Goal: Feedback & Contribution: Leave review/rating

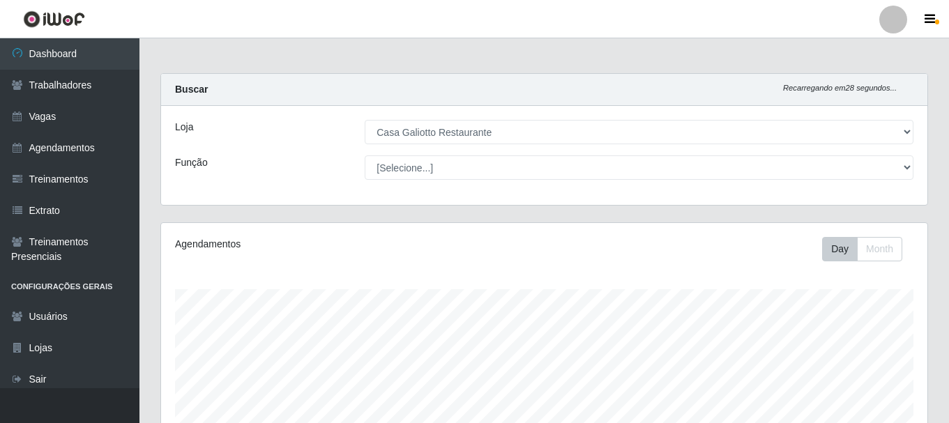
select select "279"
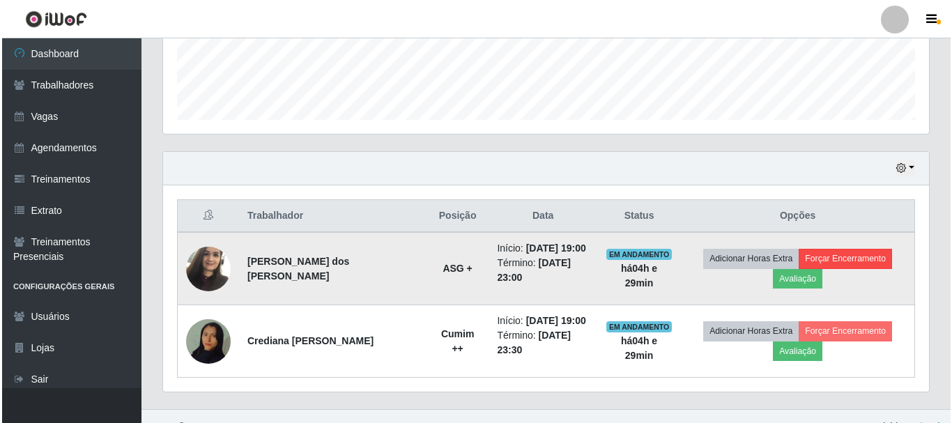
scroll to position [289, 766]
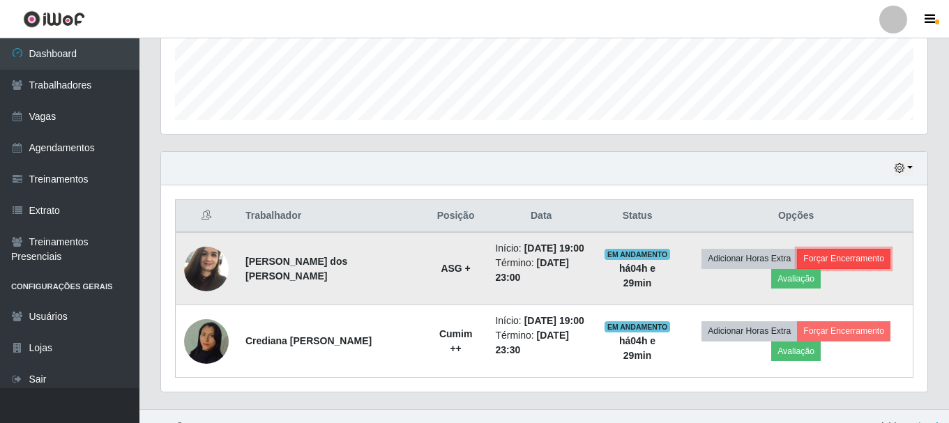
click at [797, 259] on button "Forçar Encerramento" at bounding box center [843, 259] width 93 height 20
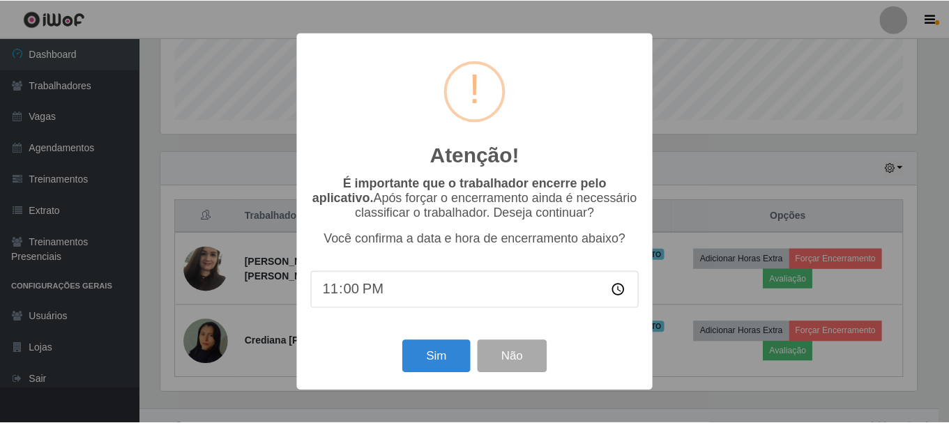
scroll to position [289, 759]
click at [420, 365] on button "Sim" at bounding box center [438, 356] width 68 height 33
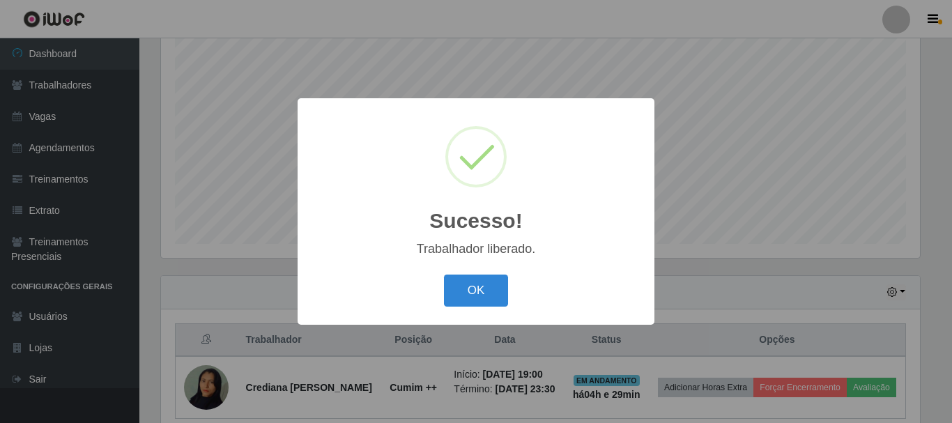
drag, startPoint x: 458, startPoint y: 291, endPoint x: 603, endPoint y: 264, distance: 147.4
click at [460, 291] on button "OK" at bounding box center [476, 291] width 65 height 33
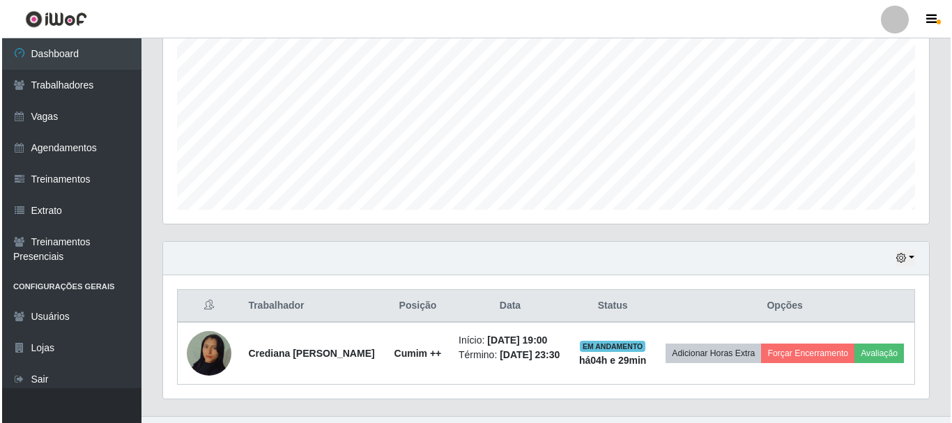
scroll to position [317, 0]
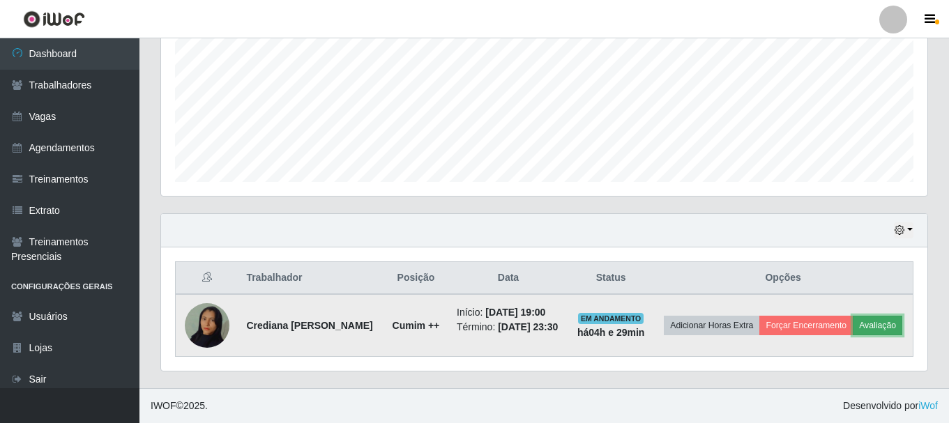
click at [883, 323] on button "Avaliação" at bounding box center [877, 326] width 49 height 20
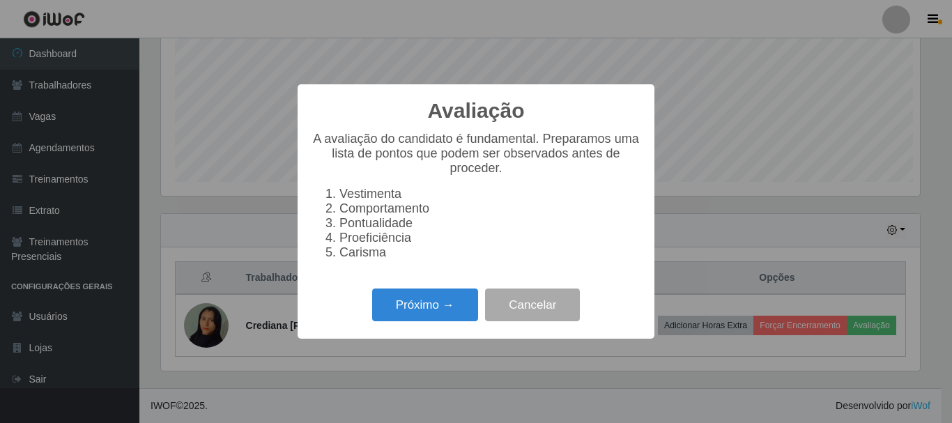
scroll to position [289, 759]
click at [389, 306] on button "Próximo →" at bounding box center [425, 305] width 106 height 33
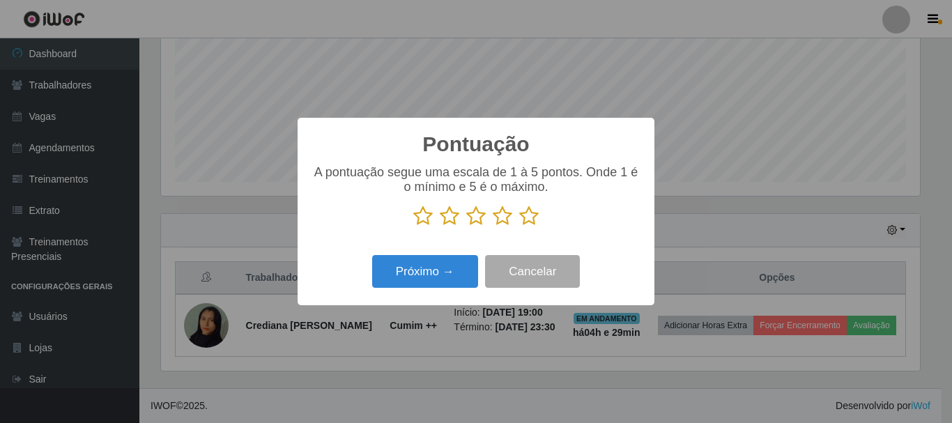
scroll to position [696858, 696388]
click at [532, 222] on icon at bounding box center [529, 216] width 20 height 21
click at [519, 227] on input "radio" at bounding box center [519, 227] width 0 height 0
click at [364, 300] on div "Pontuação × A pontuação segue uma escala de 1 à 5 pontos. Onde 1 é o mínimo e 5…" at bounding box center [476, 212] width 357 height 188
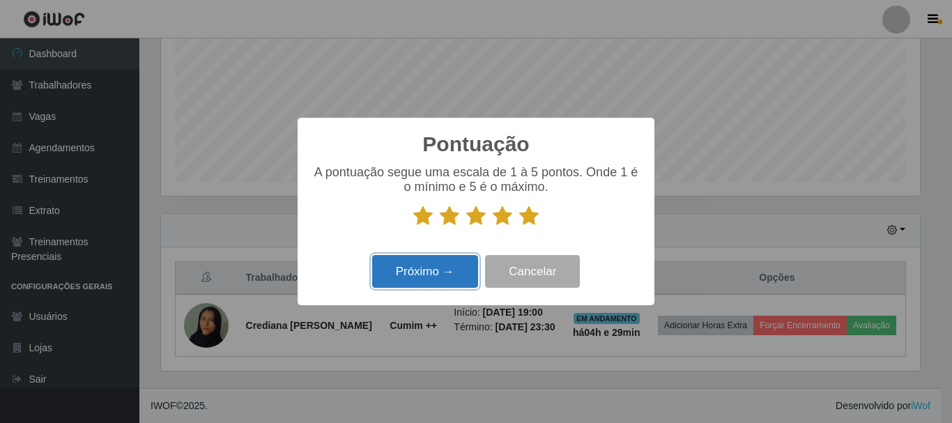
click at [407, 280] on button "Próximo →" at bounding box center [425, 271] width 106 height 33
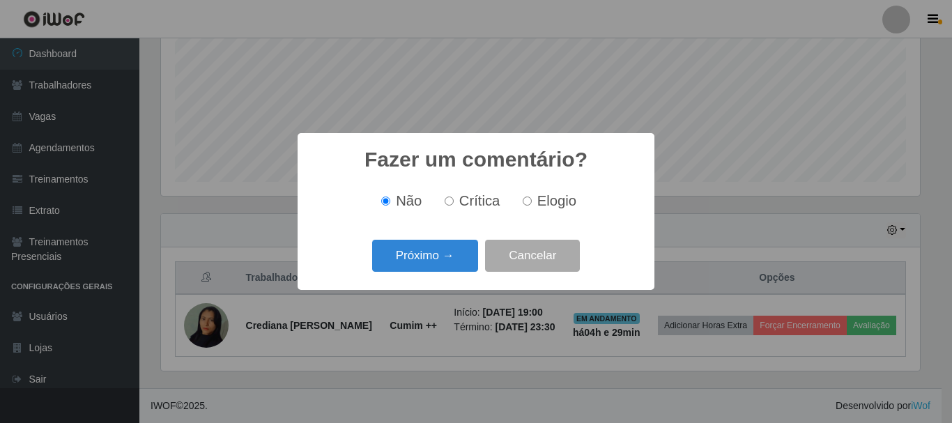
click at [526, 207] on label "Elogio" at bounding box center [546, 201] width 59 height 16
click at [455, 251] on button "Próximo →" at bounding box center [425, 256] width 106 height 33
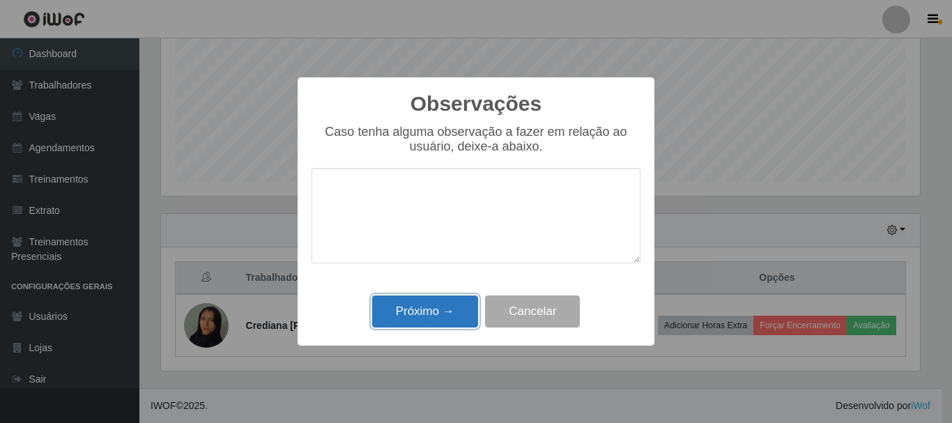
click at [420, 319] on button "Próximo →" at bounding box center [425, 312] width 106 height 33
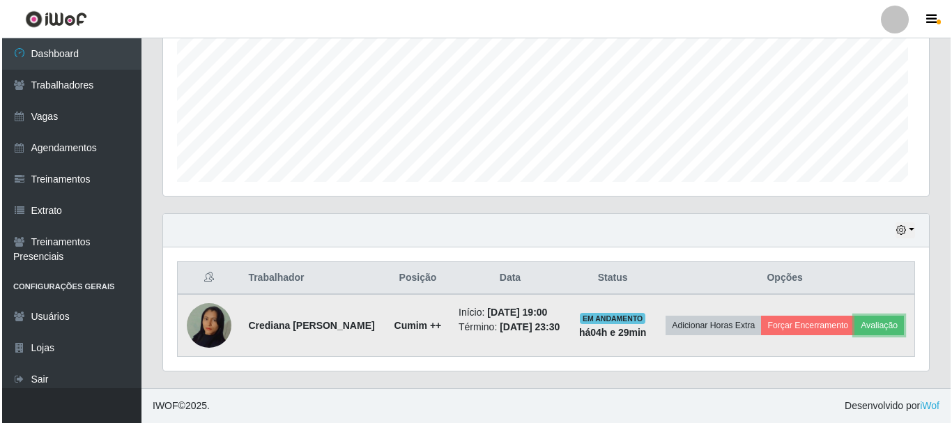
scroll to position [289, 766]
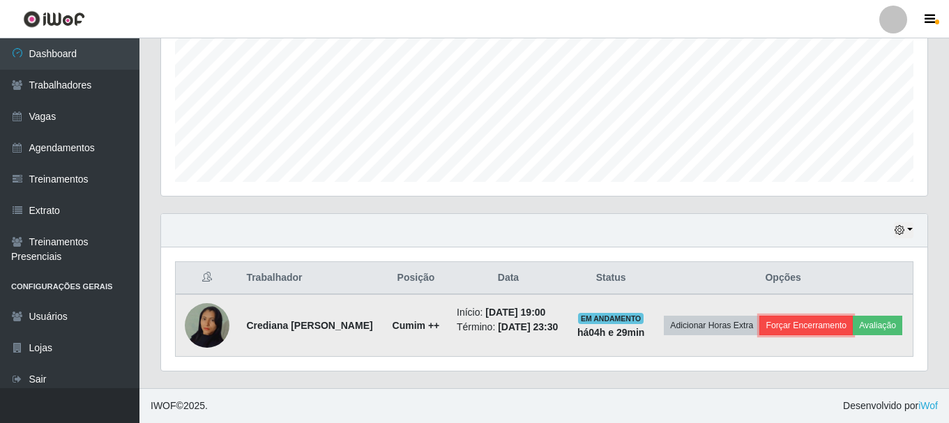
click at [808, 319] on button "Forçar Encerramento" at bounding box center [805, 326] width 93 height 20
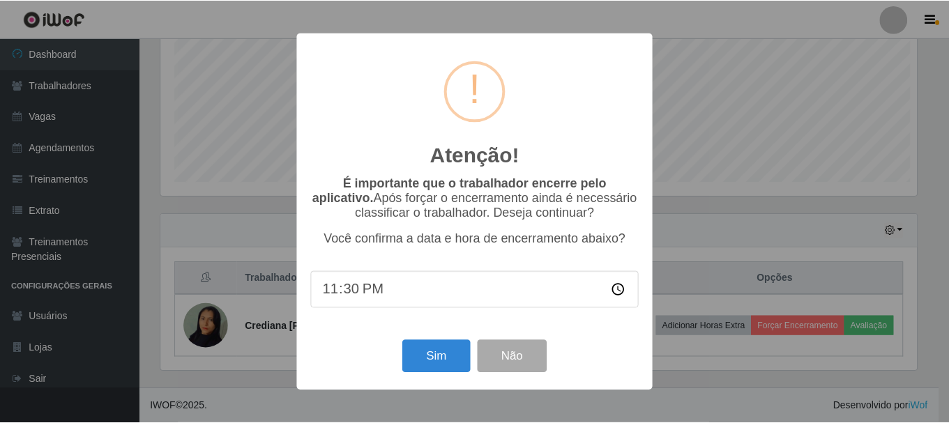
scroll to position [289, 759]
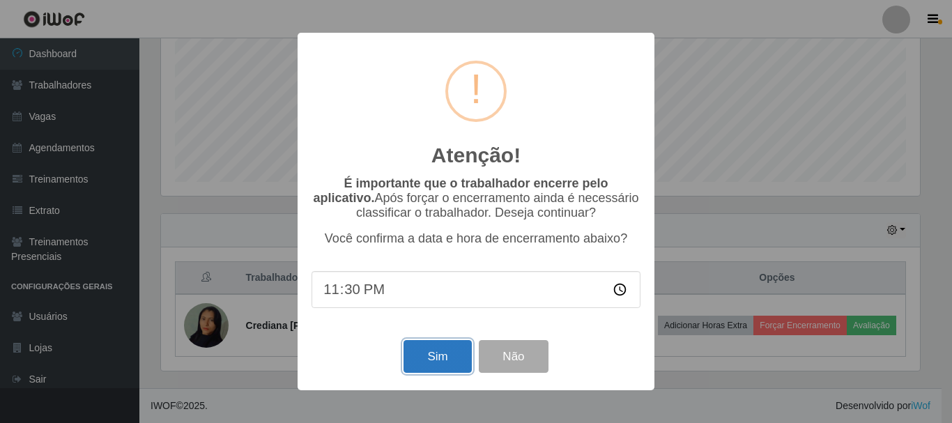
click at [459, 360] on button "Sim" at bounding box center [438, 356] width 68 height 33
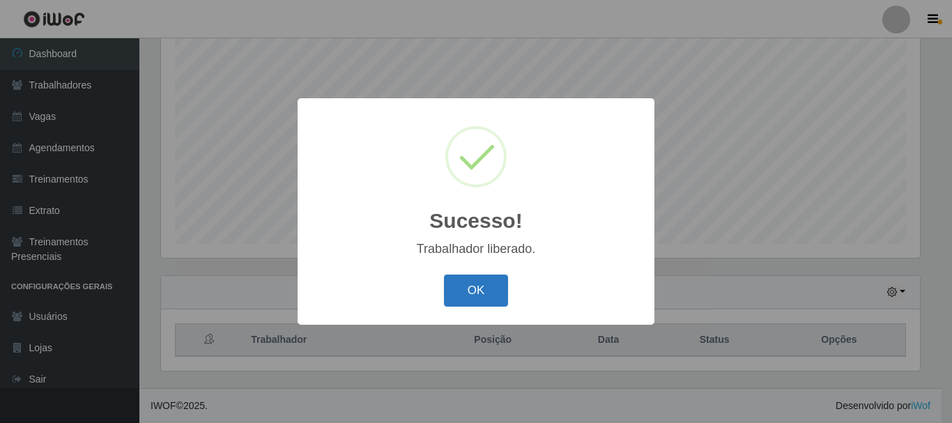
click at [494, 294] on button "OK" at bounding box center [476, 291] width 65 height 33
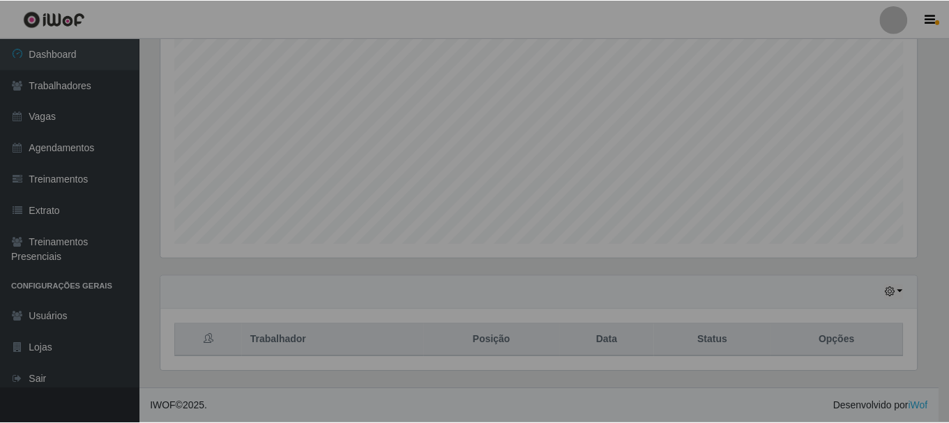
scroll to position [289, 766]
